Goal: Navigation & Orientation: Understand site structure

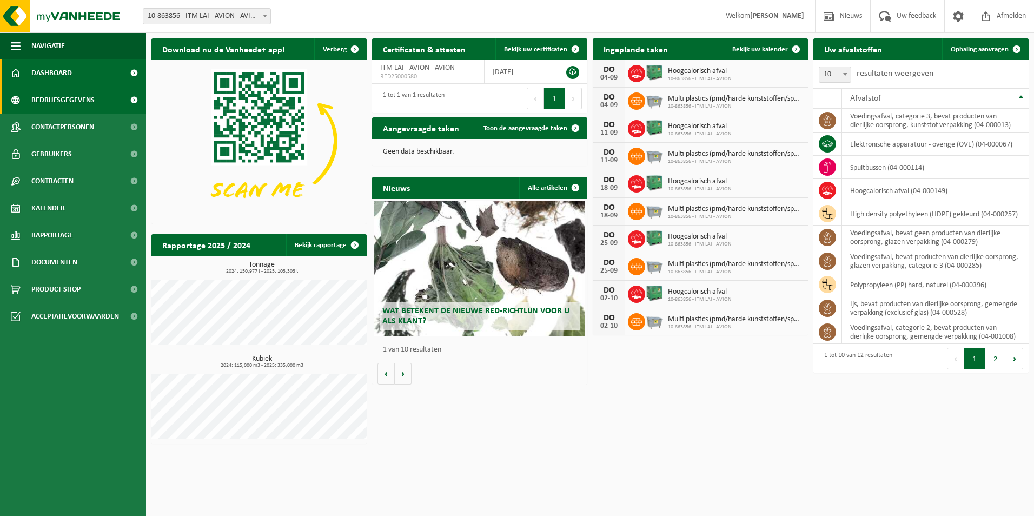
click at [65, 101] on span "Bedrijfsgegevens" at bounding box center [62, 100] width 63 height 27
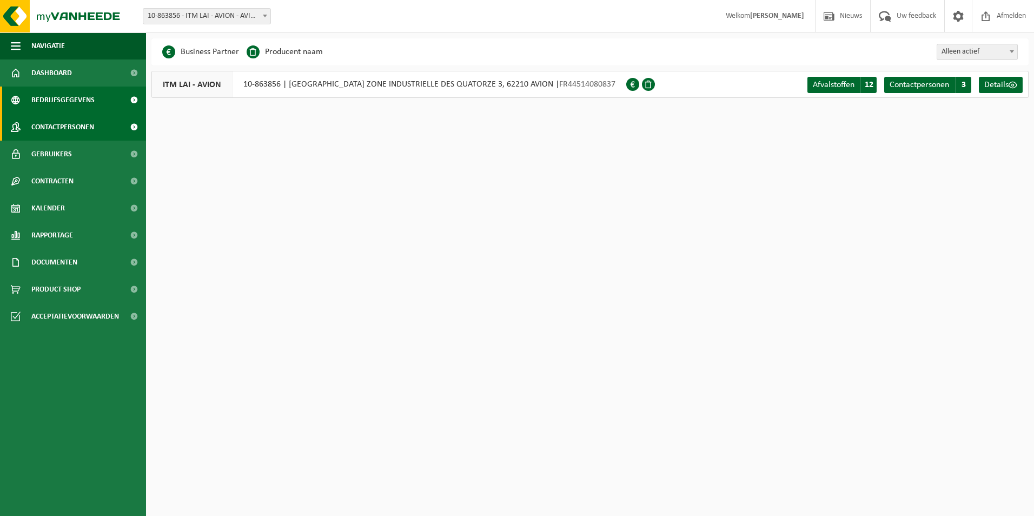
click at [77, 128] on span "Contactpersonen" at bounding box center [62, 127] width 63 height 27
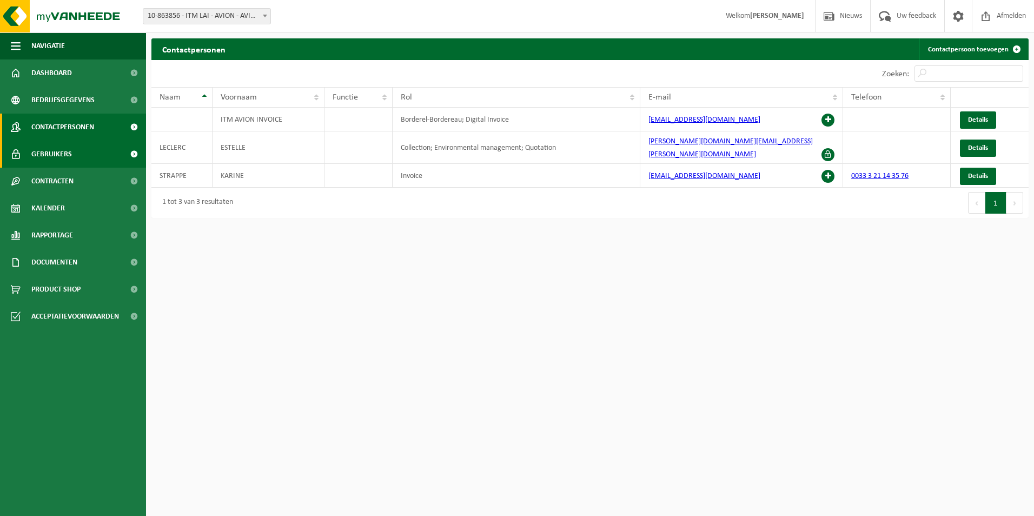
click at [68, 149] on span "Gebruikers" at bounding box center [51, 154] width 41 height 27
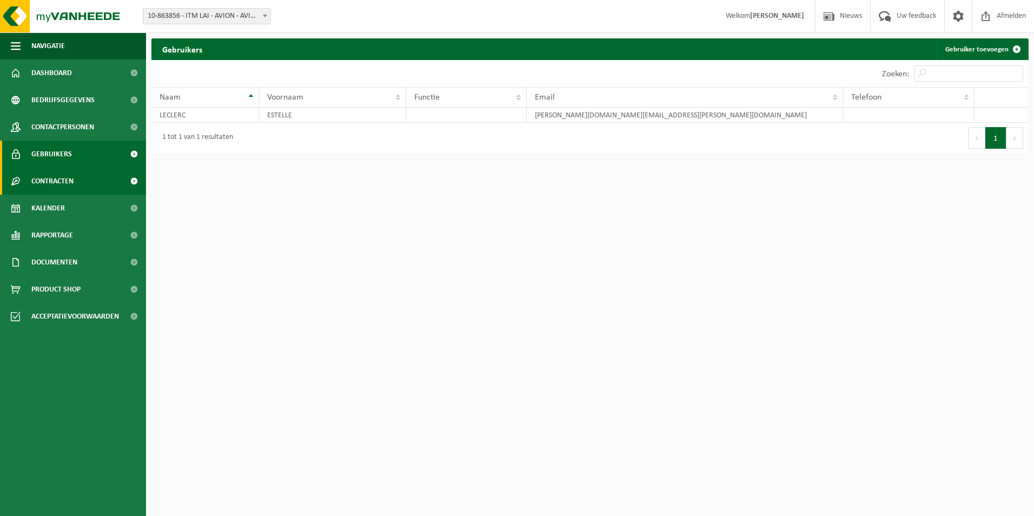
click at [64, 177] on span "Contracten" at bounding box center [52, 181] width 42 height 27
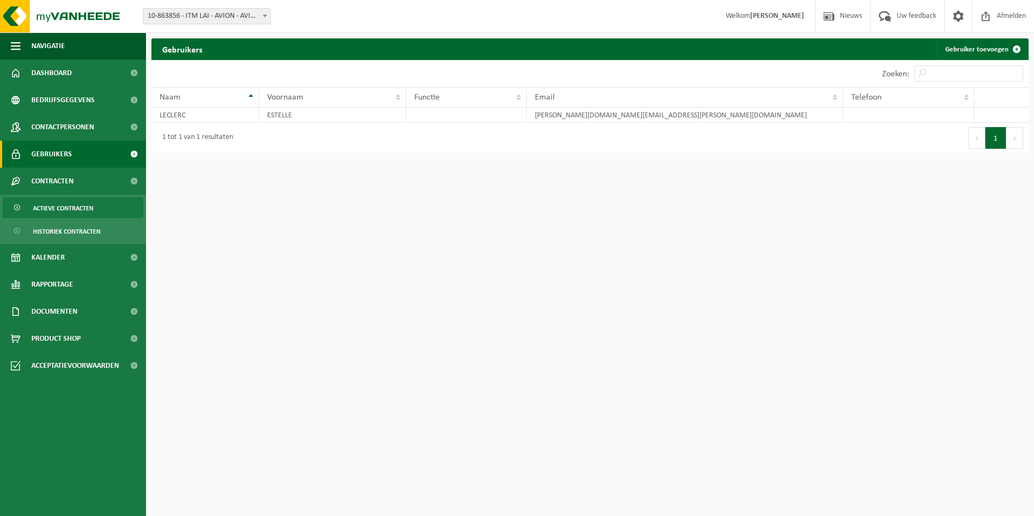
click at [65, 204] on span "Actieve contracten" at bounding box center [63, 208] width 61 height 21
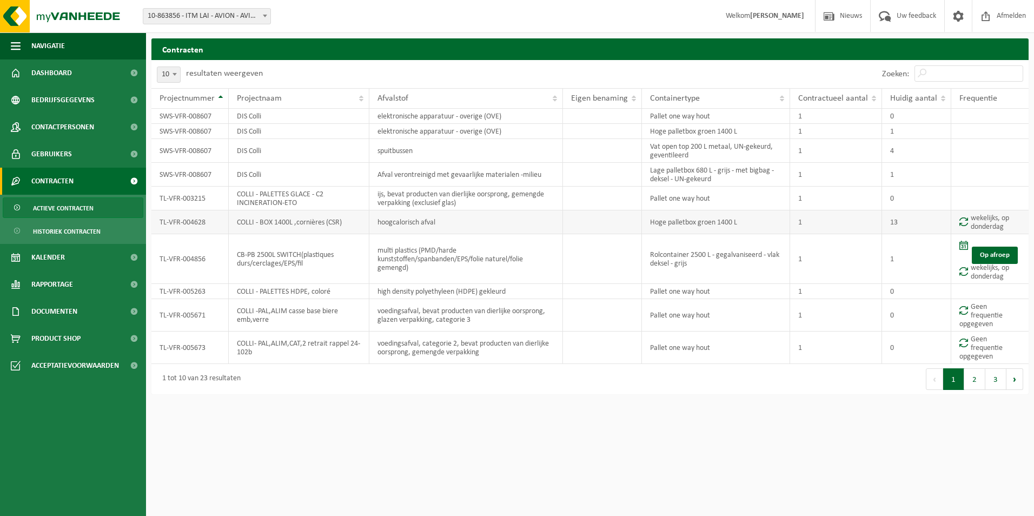
click at [701, 221] on td "Hoge palletbox groen 1400 L" at bounding box center [716, 222] width 148 height 24
click at [63, 258] on span "Kalender" at bounding box center [48, 257] width 34 height 27
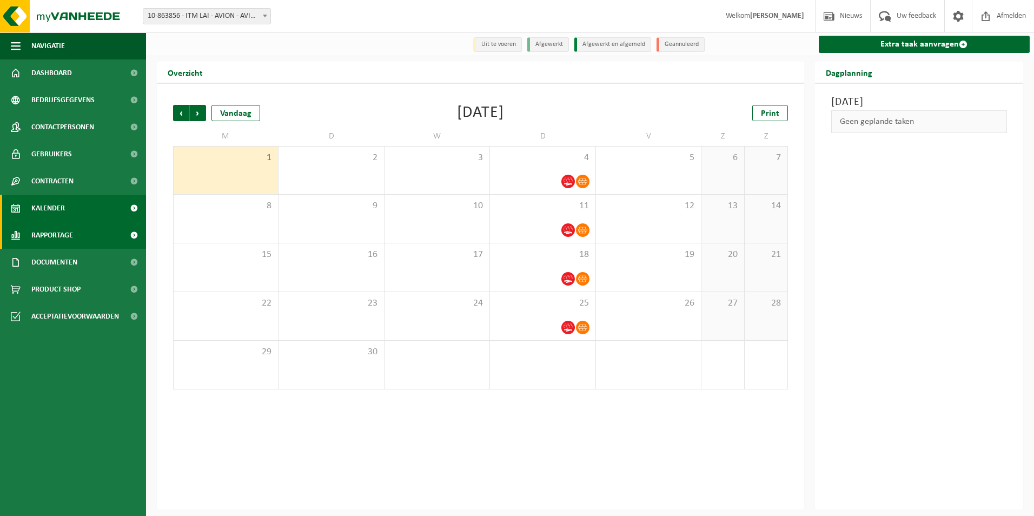
click at [55, 234] on span "Rapportage" at bounding box center [52, 235] width 42 height 27
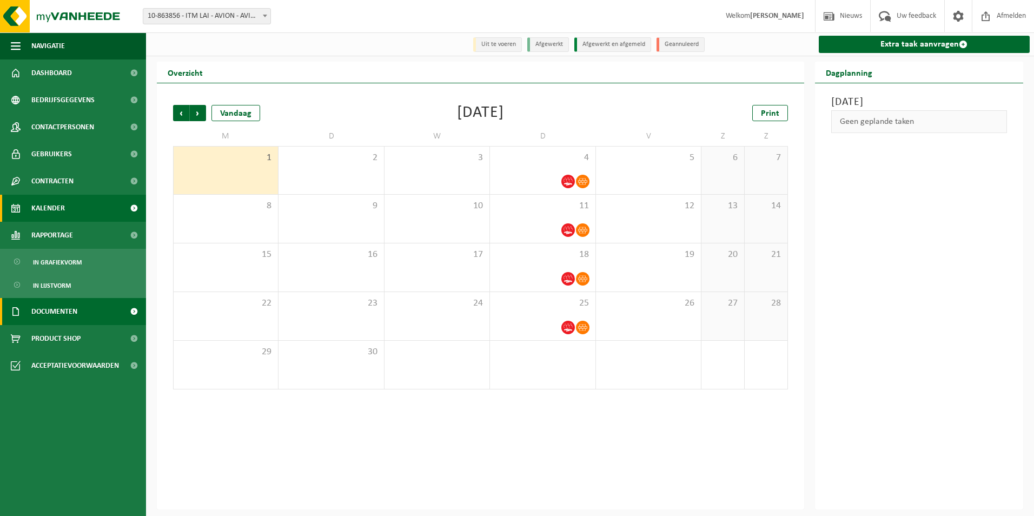
click at [55, 316] on span "Documenten" at bounding box center [54, 311] width 46 height 27
